Goal: Book appointment/travel/reservation

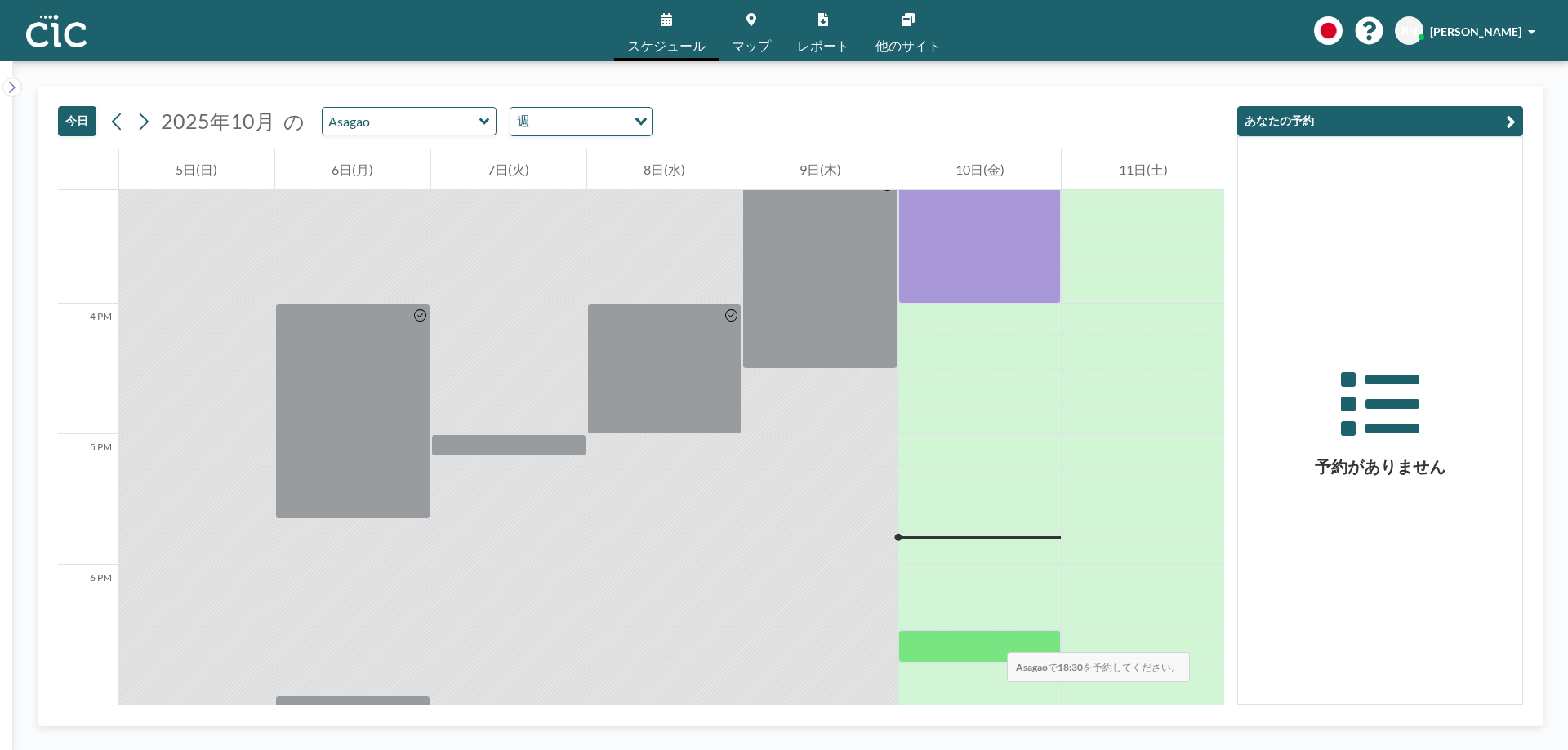
scroll to position [1977, 0]
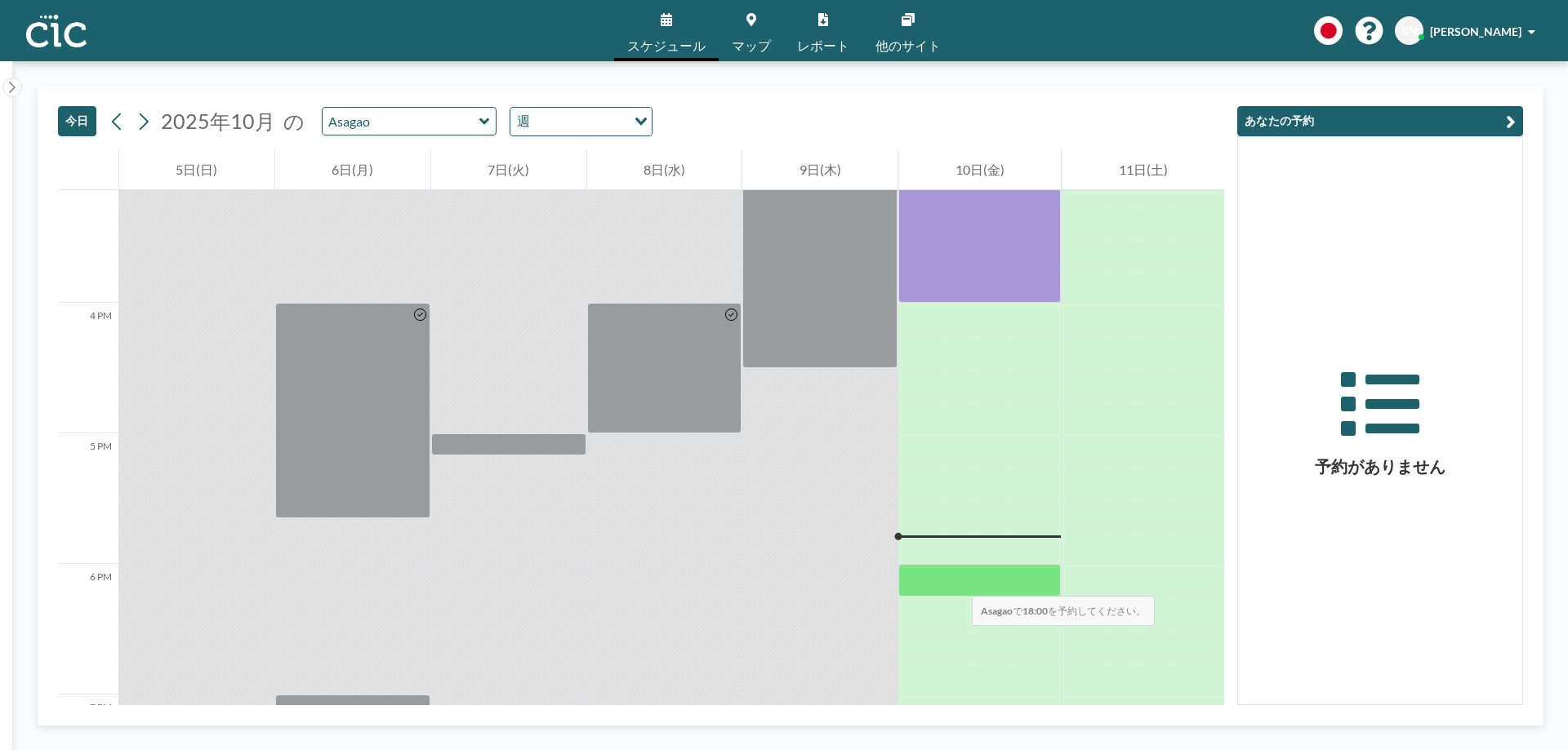
click at [955, 580] on div at bounding box center [979, 581] width 162 height 33
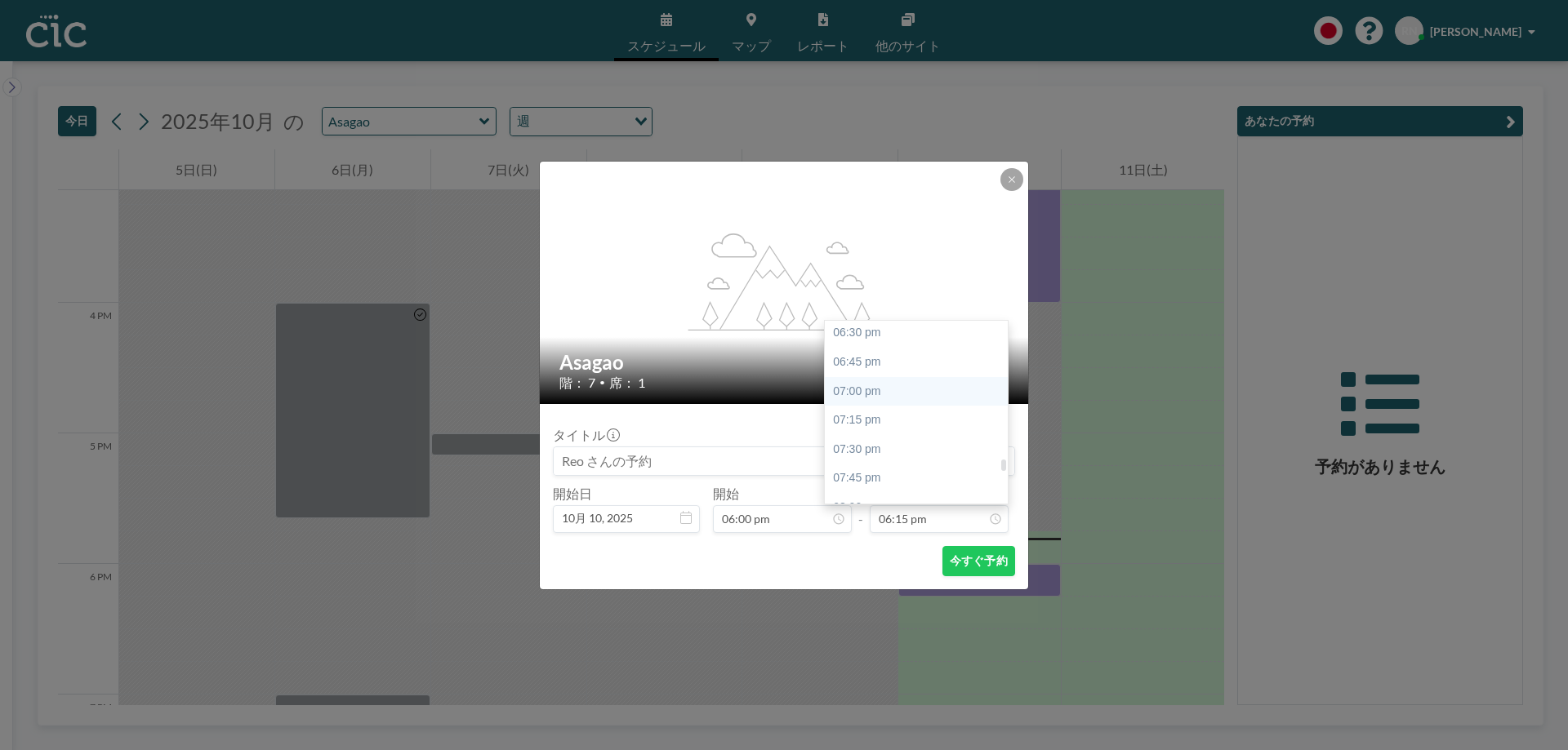
scroll to position [2158, 0]
click at [888, 386] on div "07:00 pm" at bounding box center [920, 386] width 191 height 29
type input "07:00 pm"
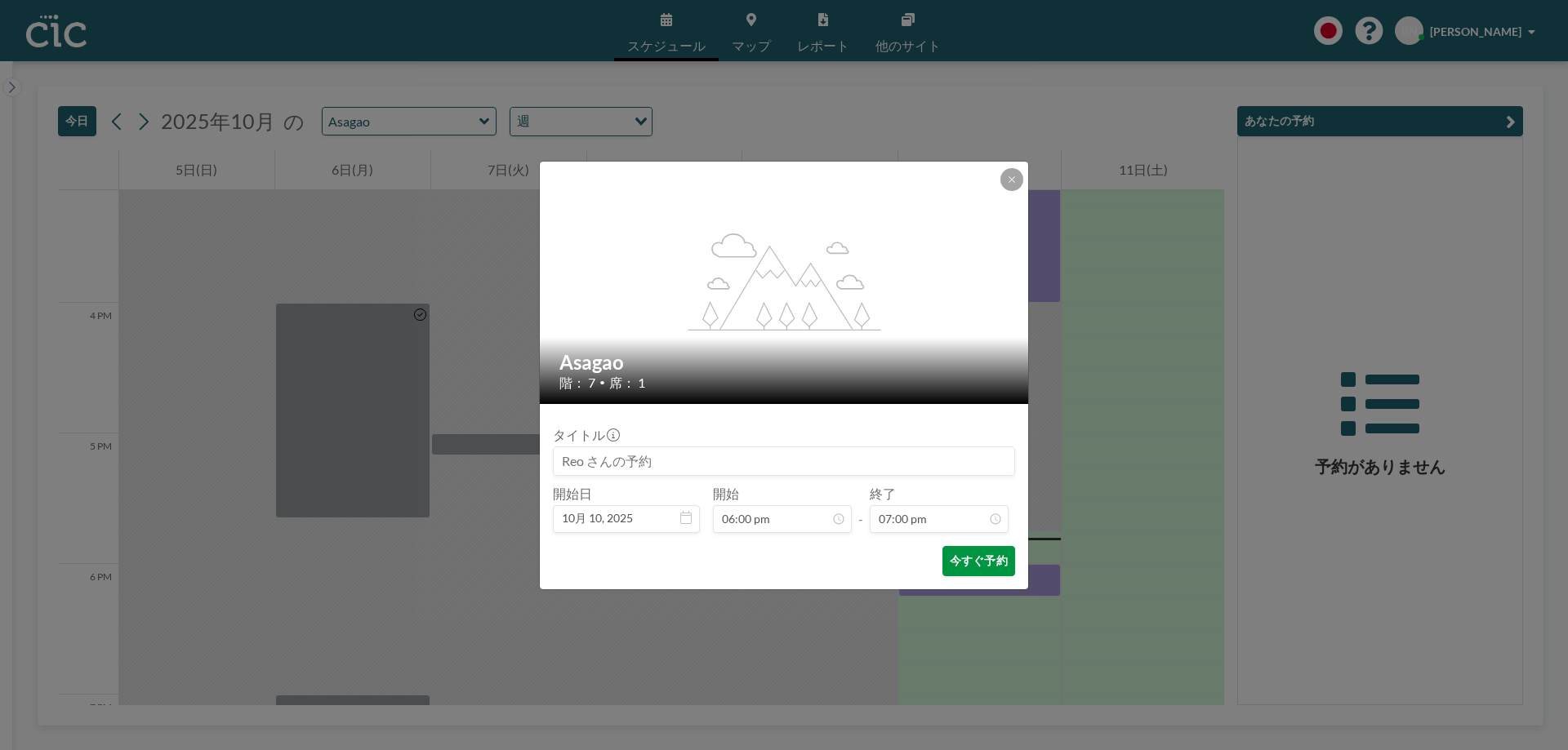
scroll to position [2208, 0]
click at [977, 569] on button "今すぐ予約" at bounding box center [978, 560] width 72 height 30
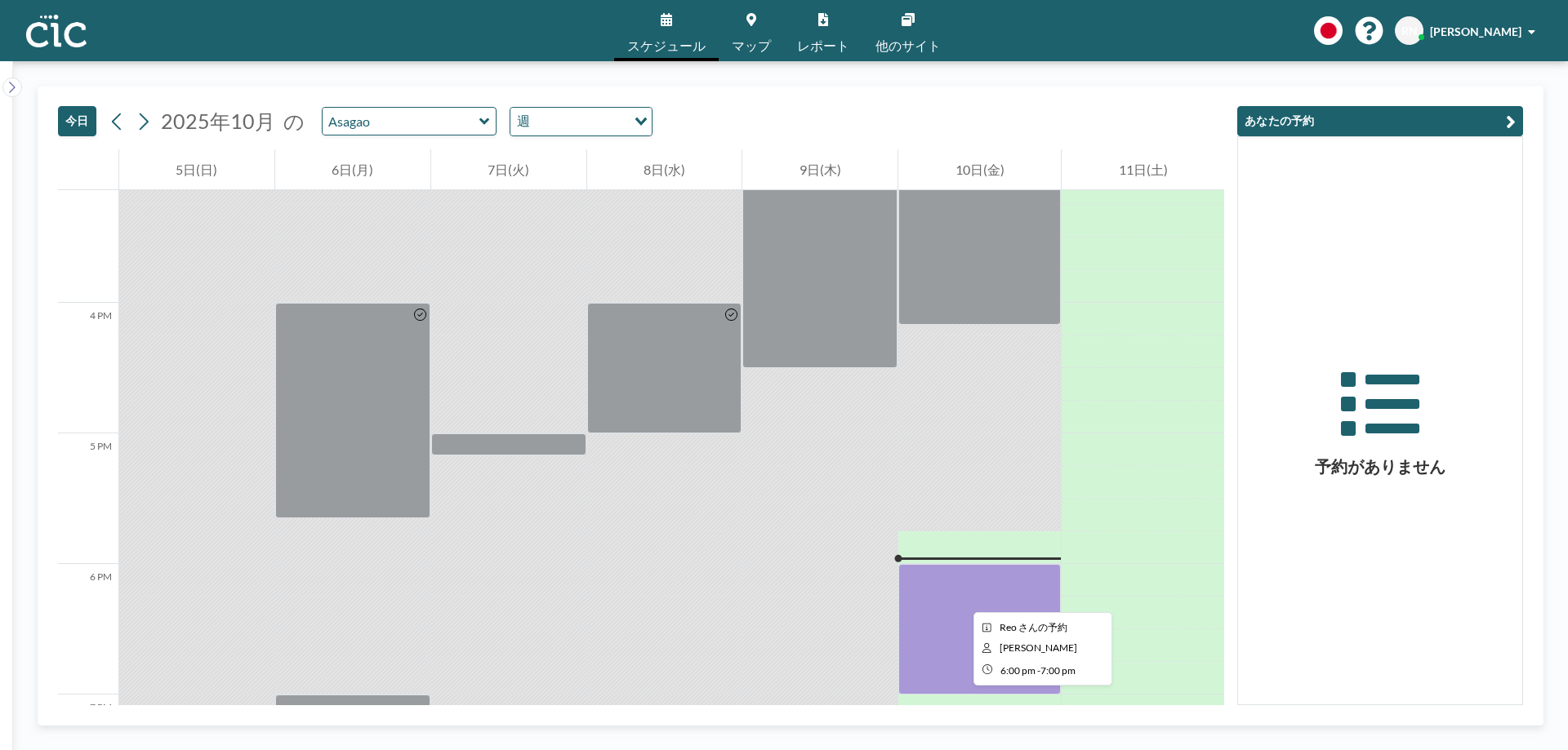
click at [960, 598] on div at bounding box center [979, 629] width 162 height 131
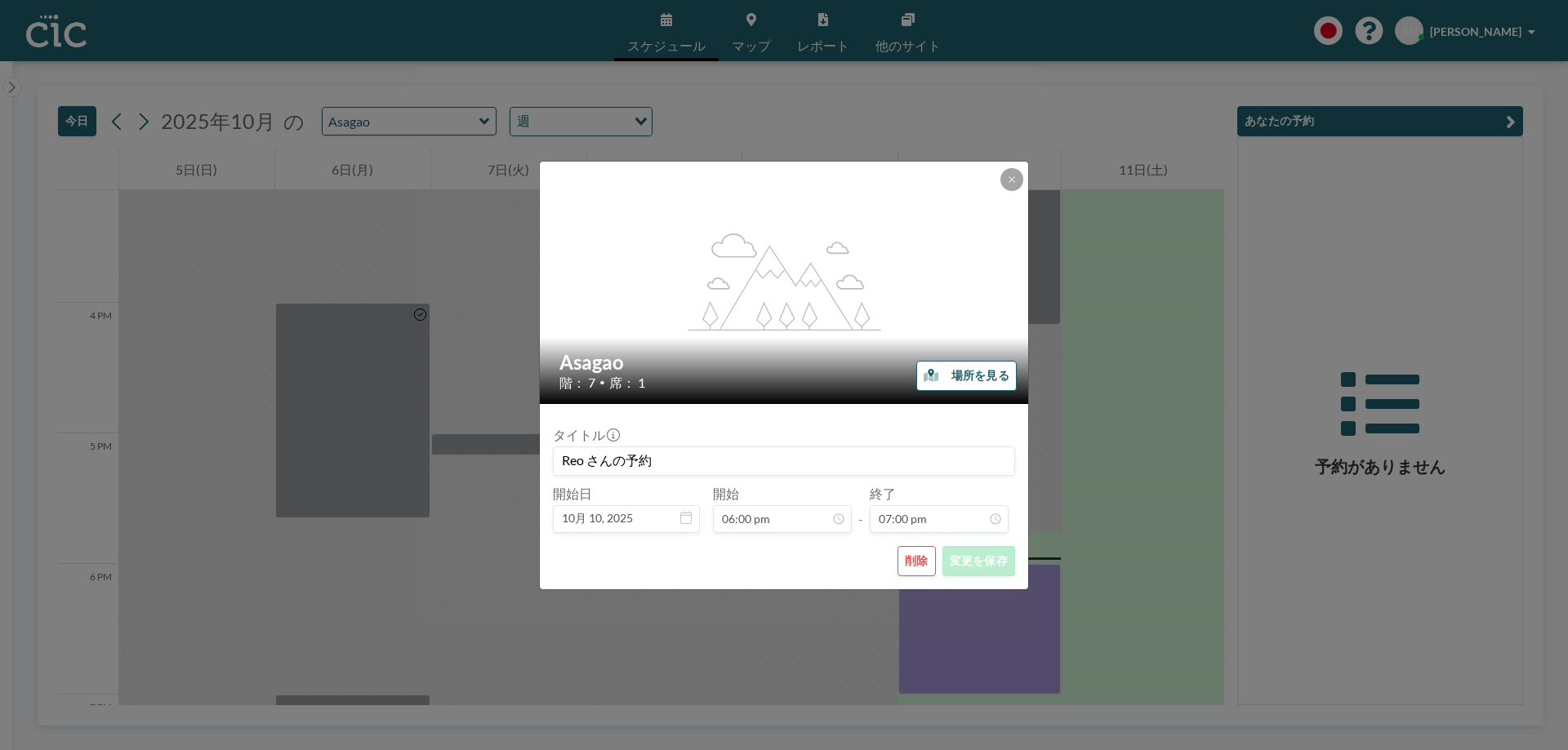
click at [927, 562] on button "削除" at bounding box center [917, 560] width 38 height 30
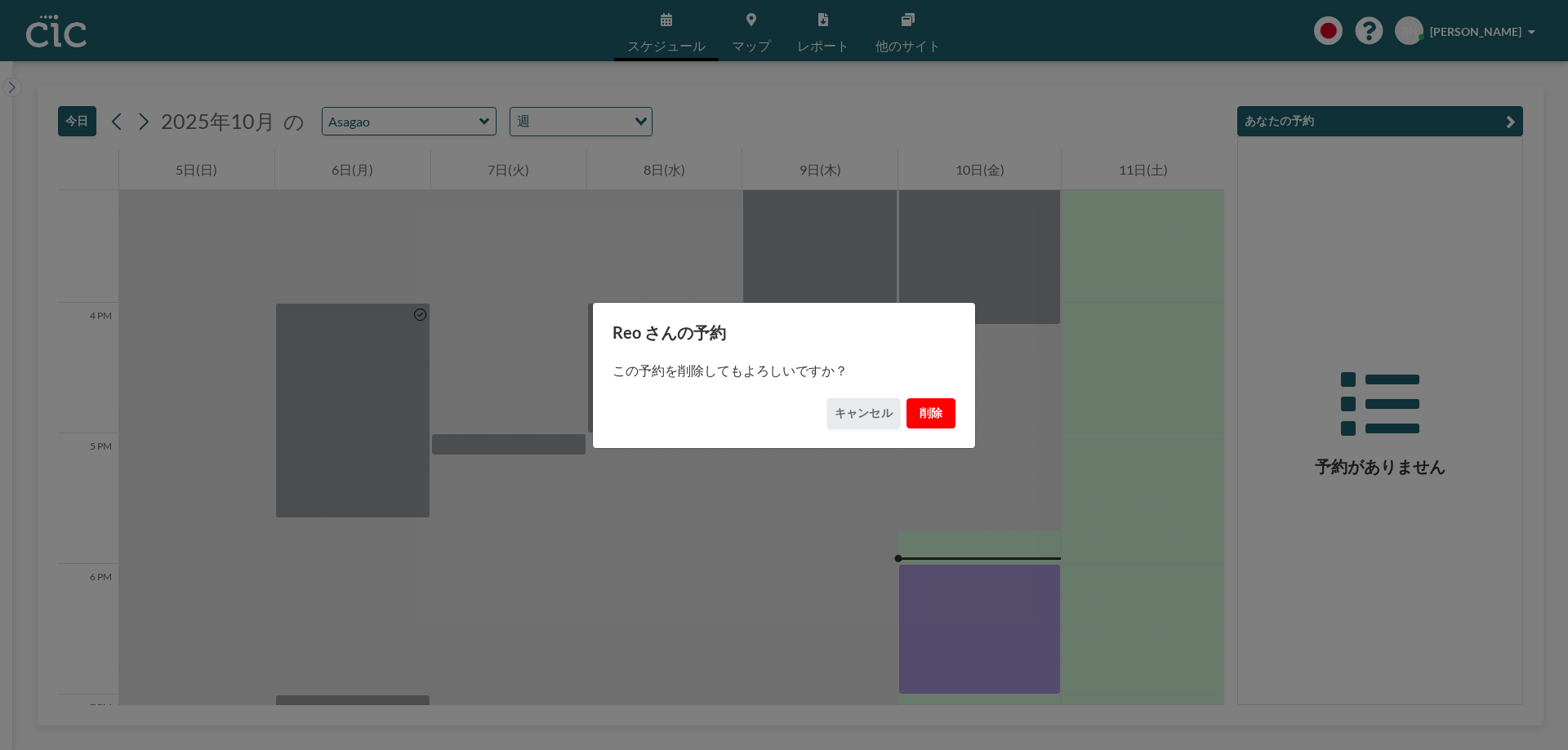
click at [940, 418] on button "削除" at bounding box center [931, 413] width 49 height 30
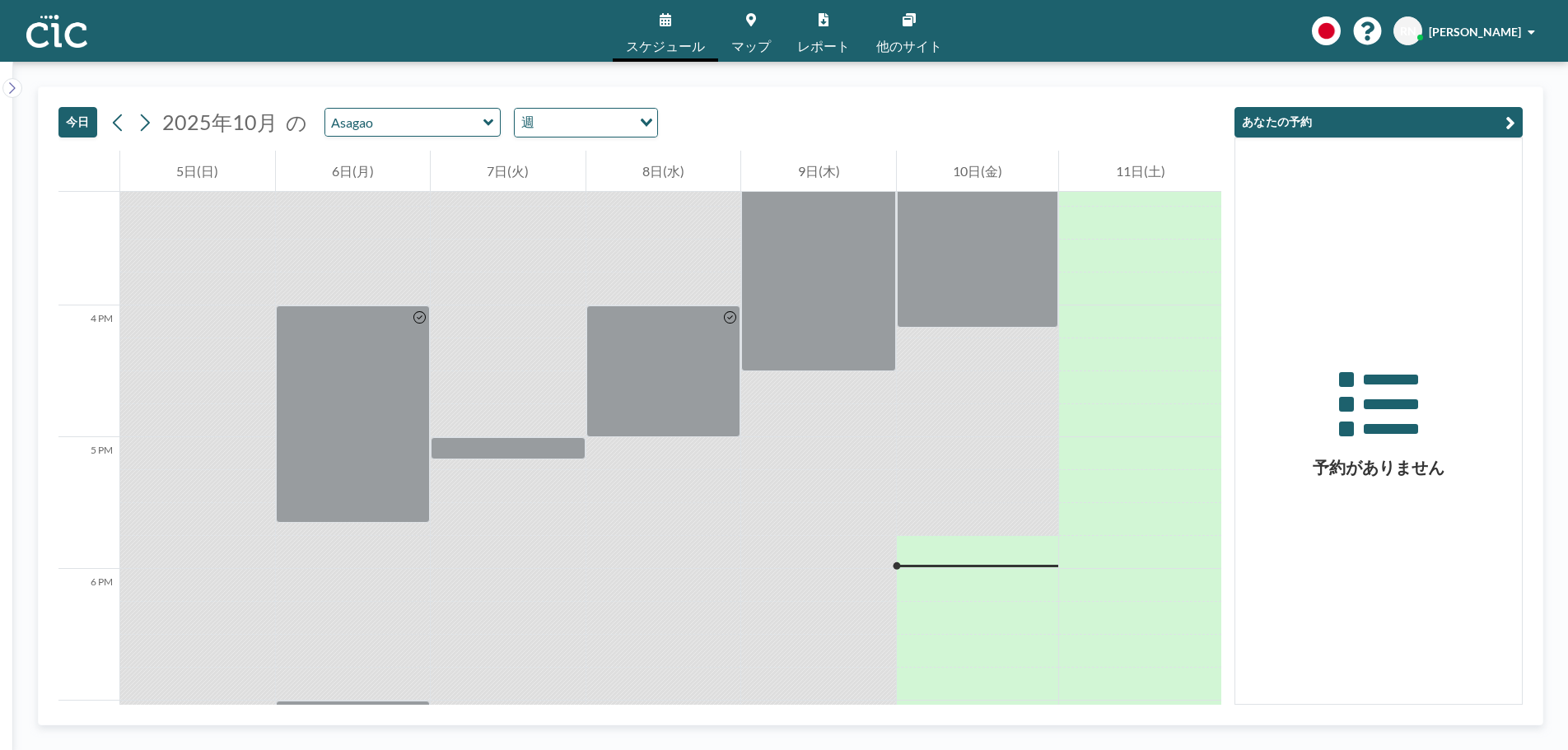
drag, startPoint x: 344, startPoint y: 23, endPoint x: 213, endPoint y: 6, distance: 132.1
click at [213, 6] on div "スケジュール マップ レポート 他のサイト English Polski 日本語 Española RN [PERSON_NAME]" at bounding box center [784, 30] width 1568 height 62
